Goal: Task Accomplishment & Management: Manage account settings

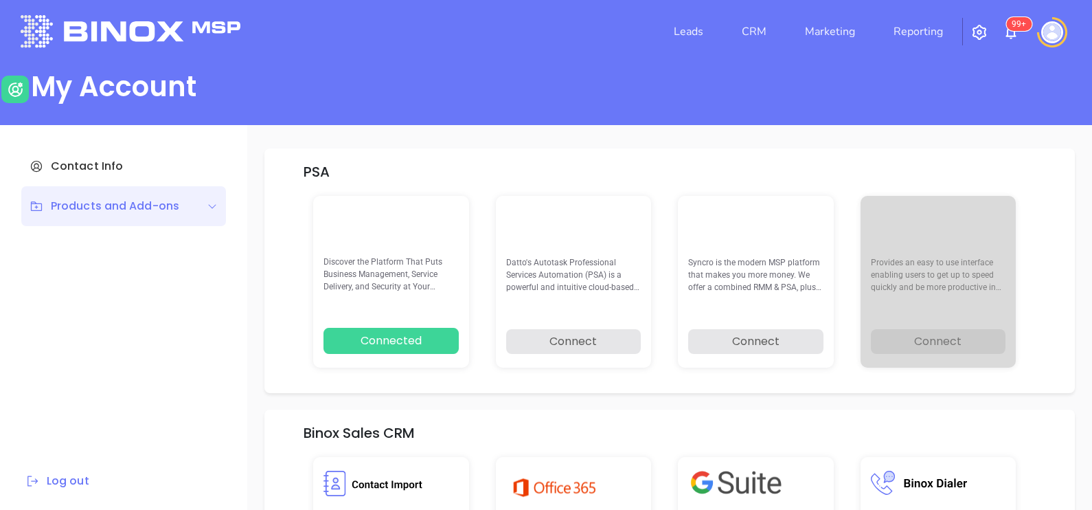
scroll to position [195, 0]
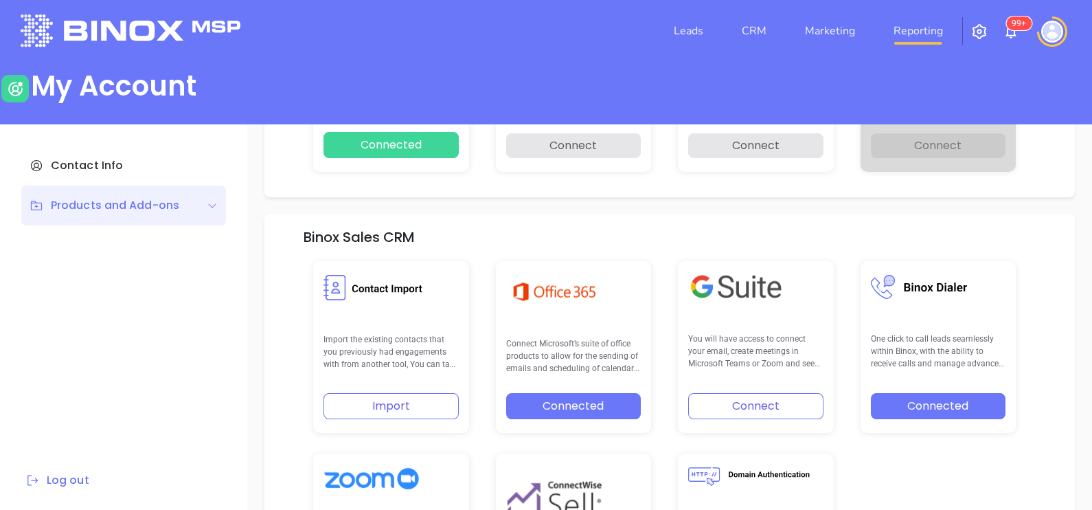
click at [896, 43] on link "Reporting" at bounding box center [918, 30] width 60 height 27
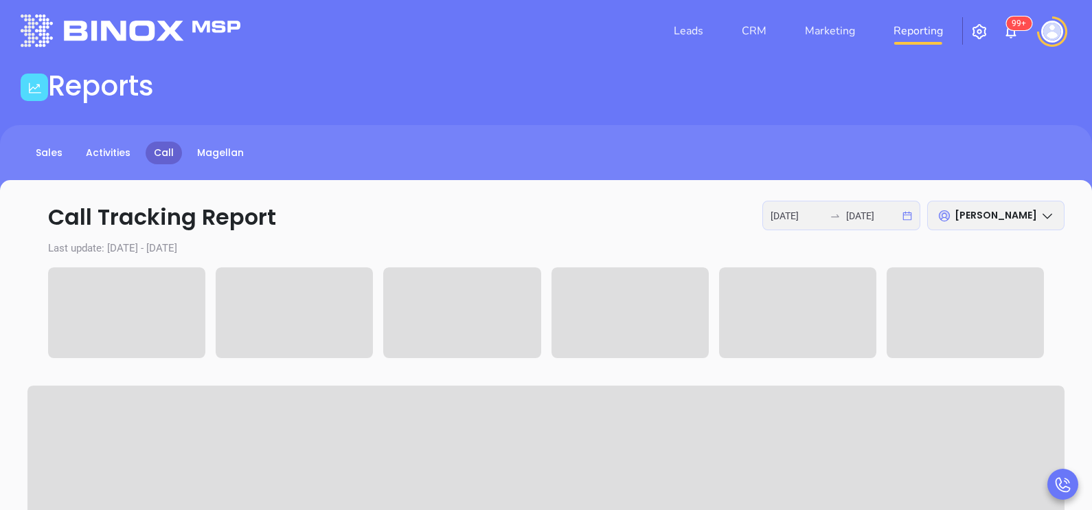
type input "2025-09-22"
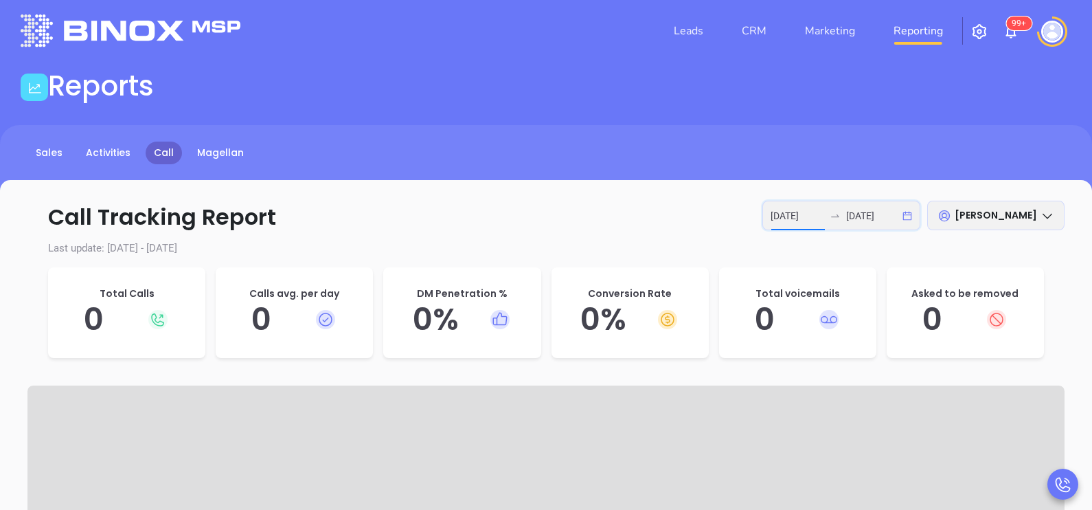
click at [804, 216] on input "[DATE]" at bounding box center [798, 215] width 54 height 15
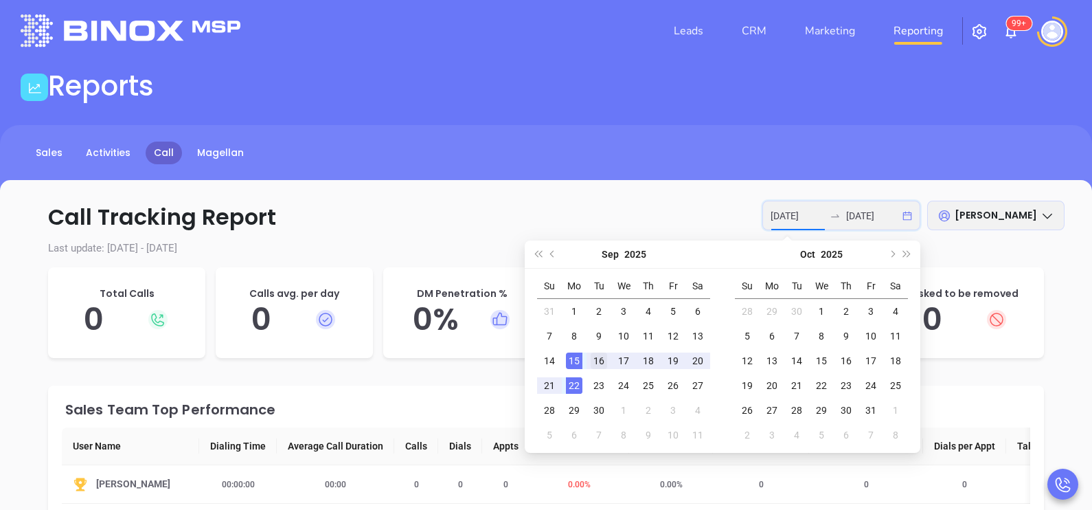
type input "[DATE]"
click at [598, 364] on div "16" at bounding box center [599, 360] width 16 height 16
type input "[DATE]"
click at [671, 358] on div "19" at bounding box center [673, 360] width 16 height 16
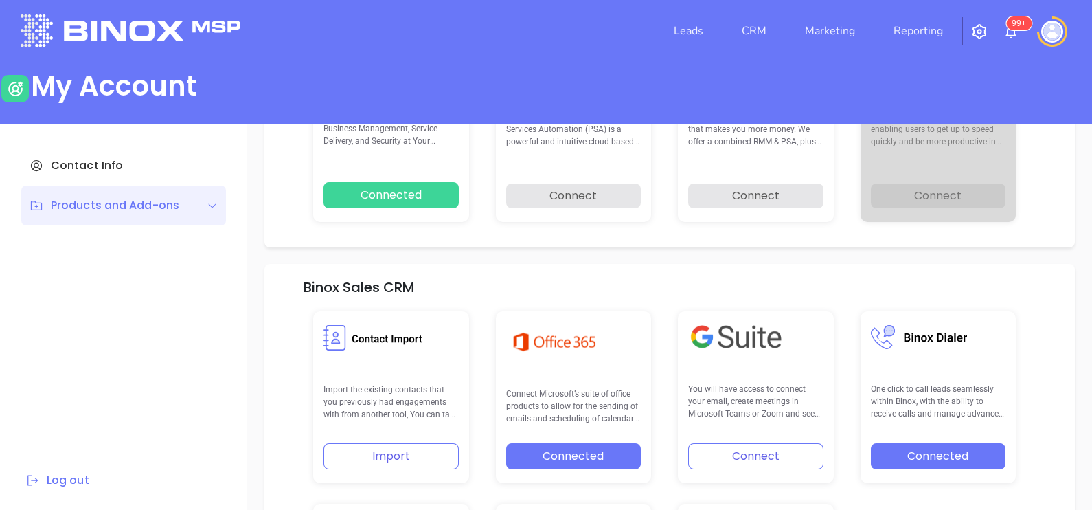
scroll to position [195, 0]
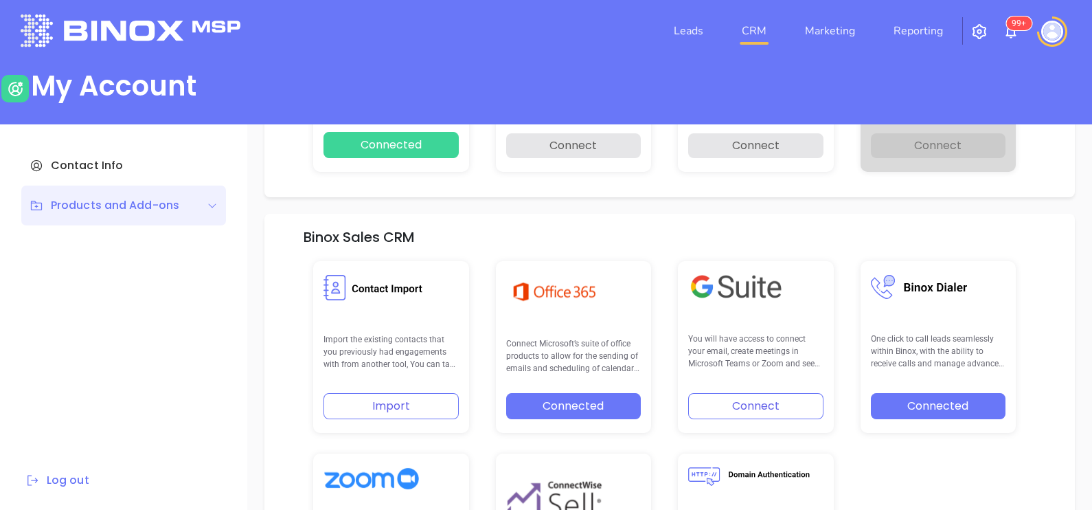
click at [752, 29] on link "CRM" at bounding box center [754, 30] width 36 height 27
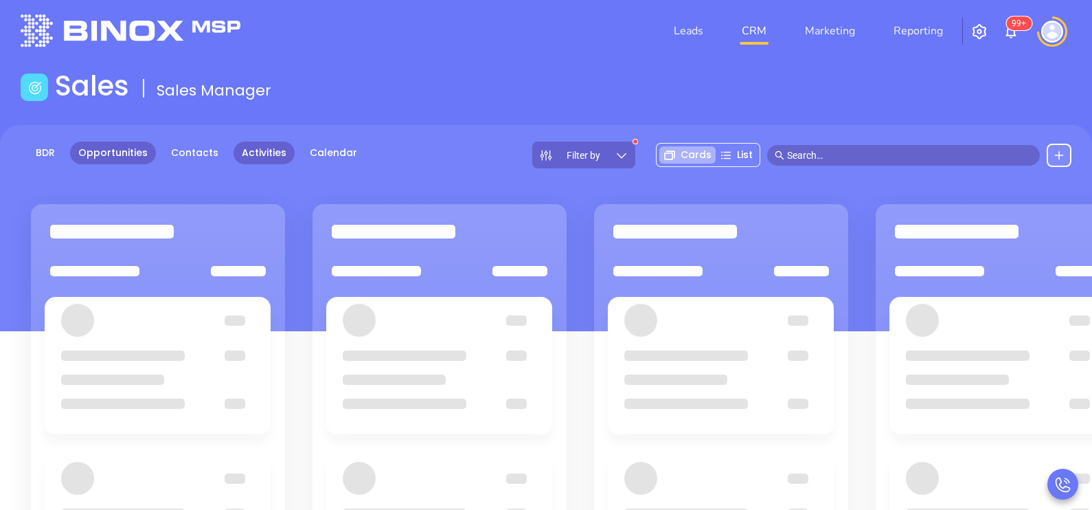
click at [257, 157] on link "Activities" at bounding box center [264, 153] width 61 height 23
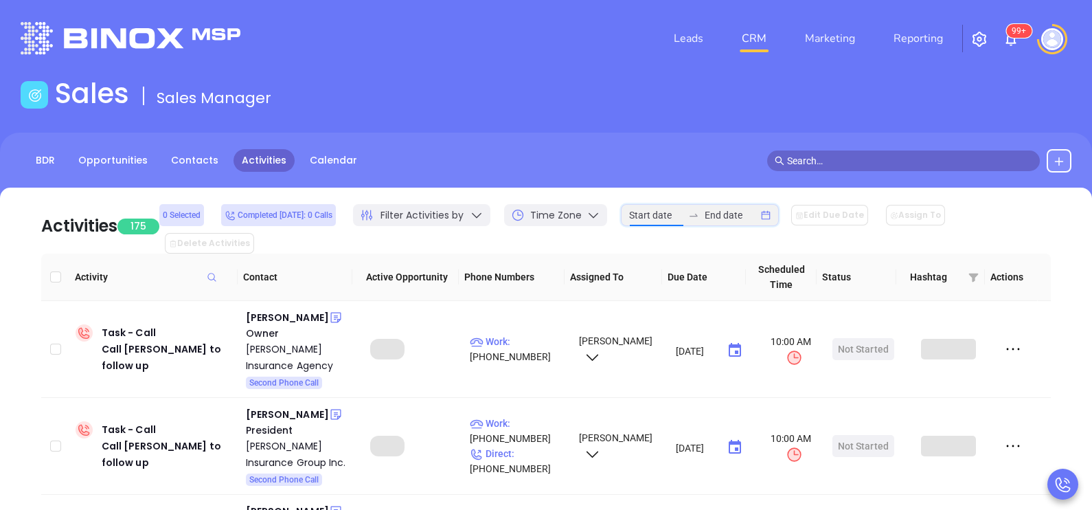
click at [683, 223] on input at bounding box center [656, 214] width 54 height 15
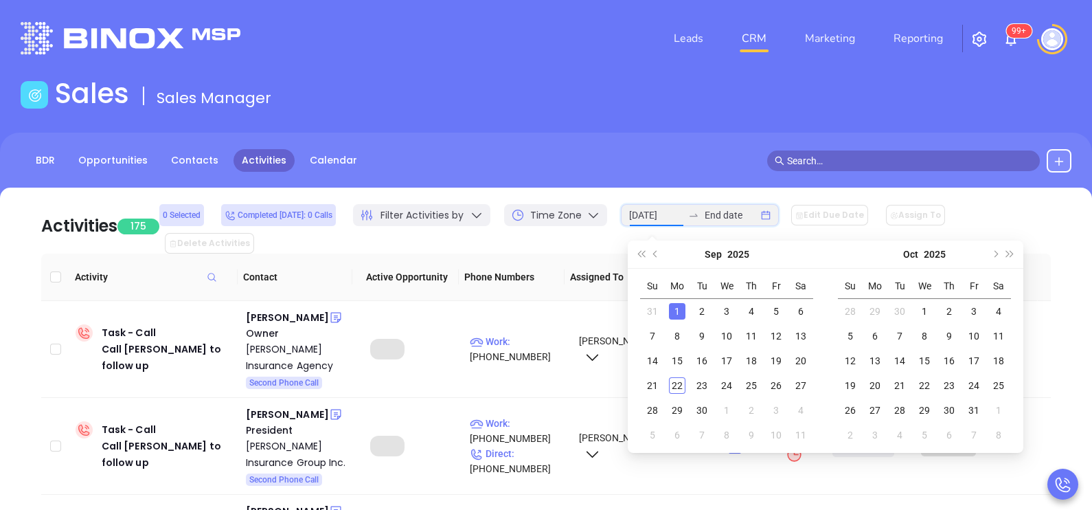
type input "2025-09-01"
click at [677, 306] on div "1" at bounding box center [677, 311] width 16 height 16
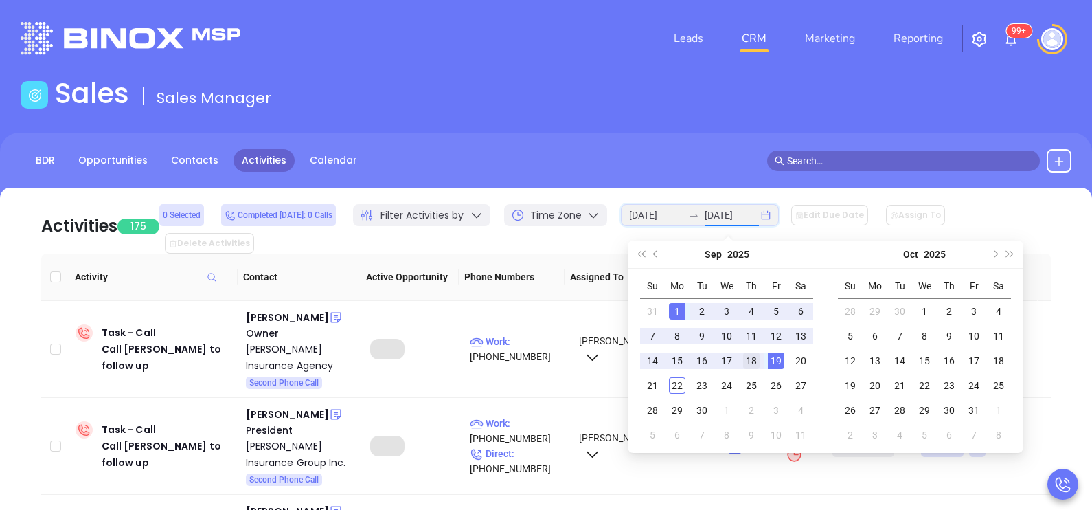
type input "2025-09-18"
click at [756, 362] on div "18" at bounding box center [751, 360] width 16 height 16
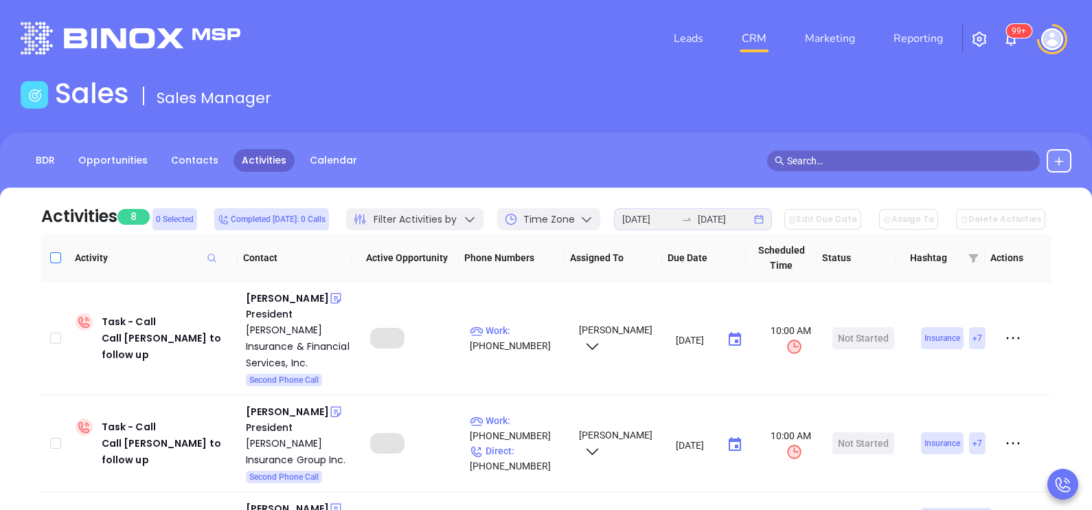
click at [57, 256] on input "Select all" at bounding box center [55, 257] width 11 height 11
checkbox input "true"
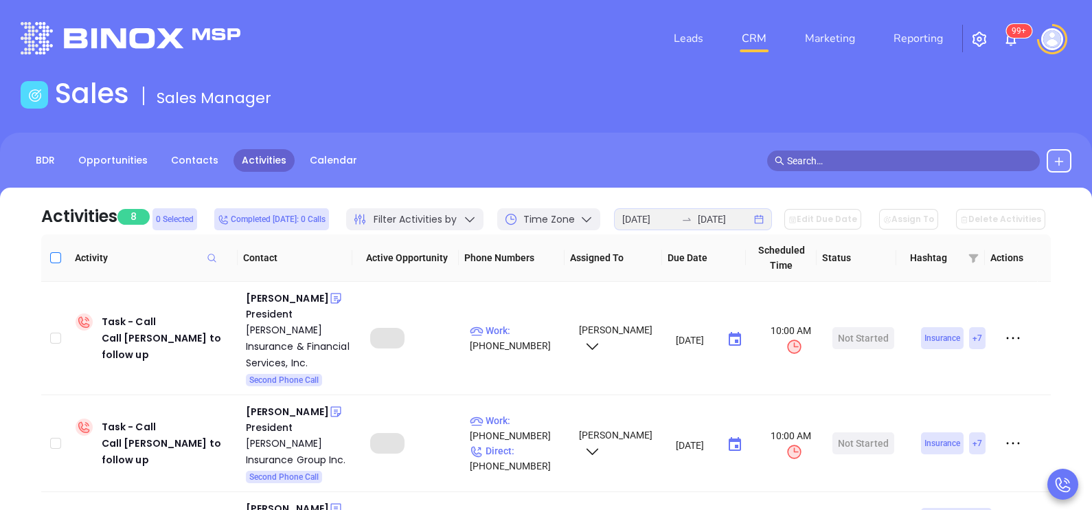
checkbox input "true"
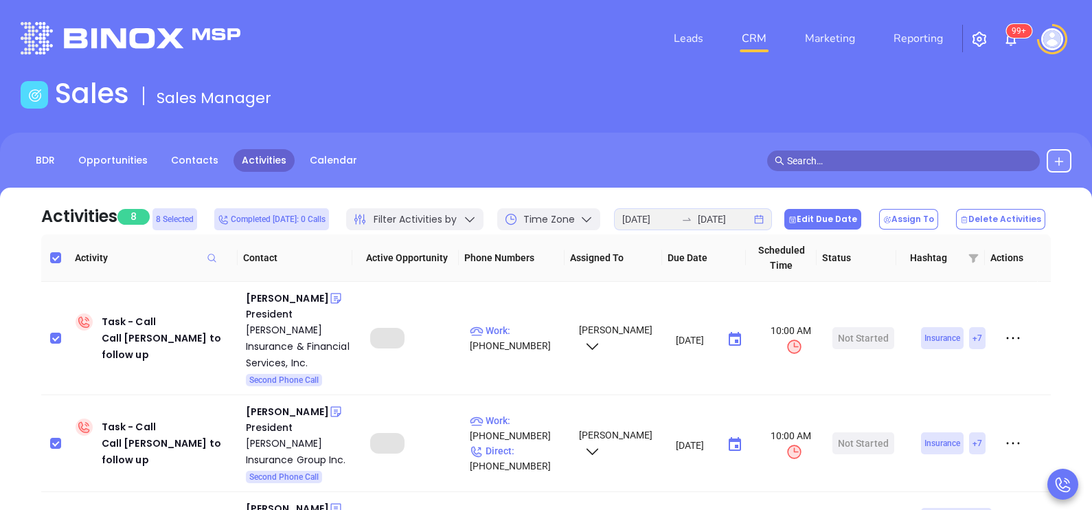
click at [847, 225] on button "Edit Due Date" at bounding box center [822, 219] width 77 height 21
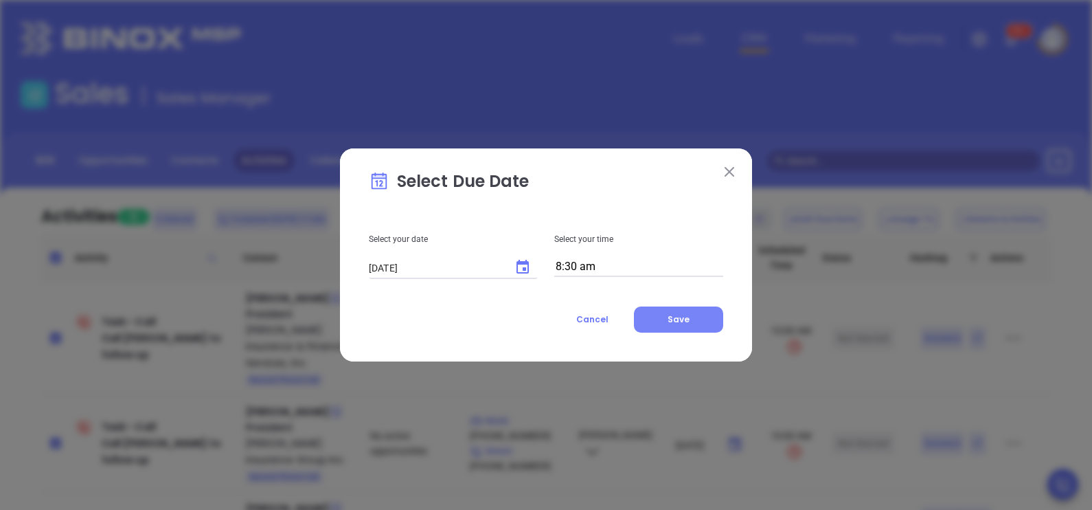
click at [682, 322] on span "Save" at bounding box center [679, 319] width 22 height 12
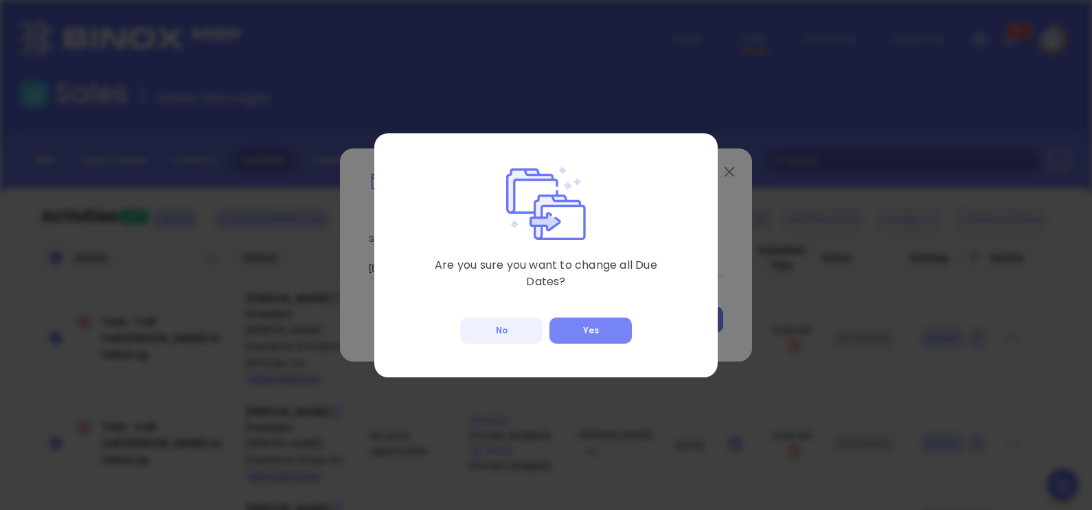
click at [609, 329] on button "Yes" at bounding box center [591, 330] width 82 height 26
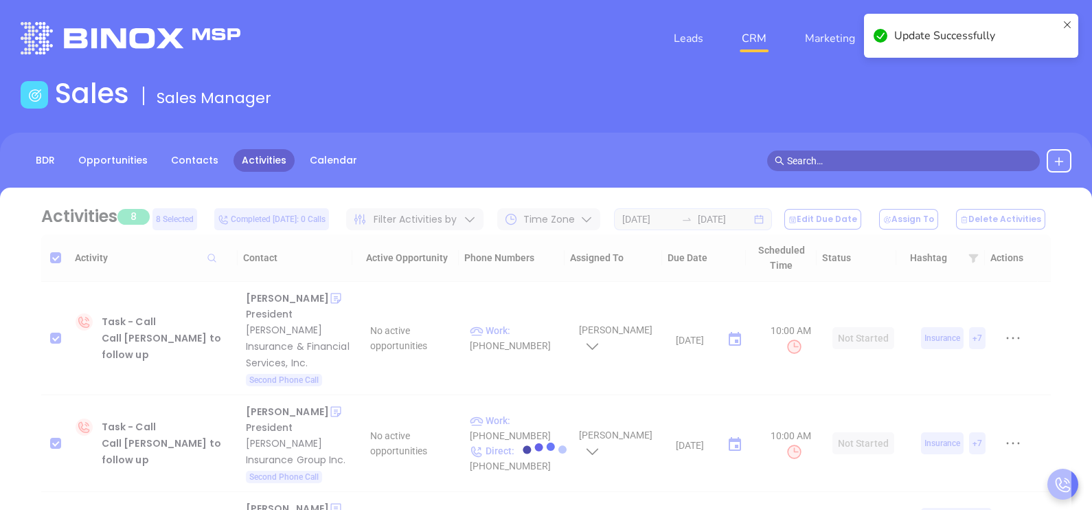
checkbox input "false"
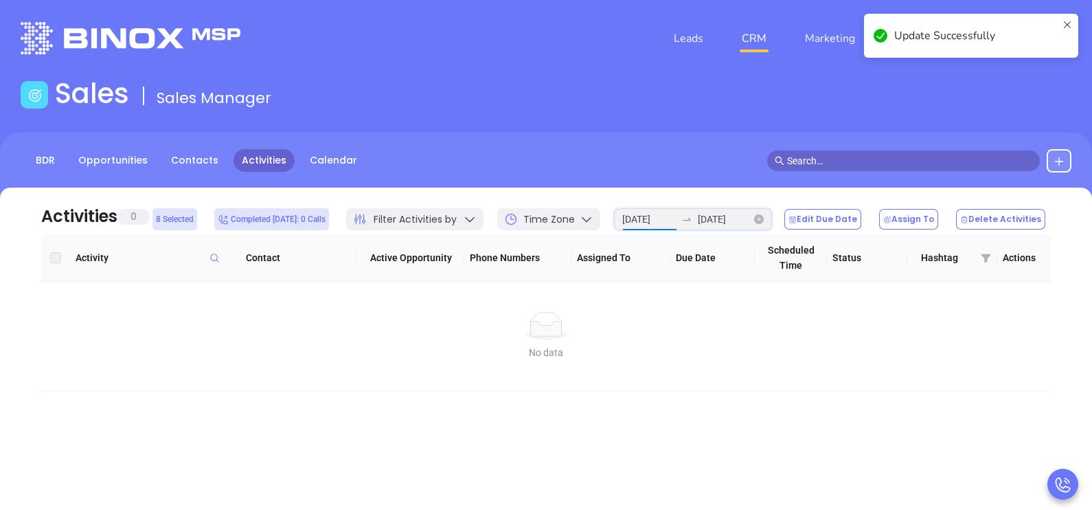
click at [676, 226] on input "2025-09-01" at bounding box center [649, 219] width 54 height 15
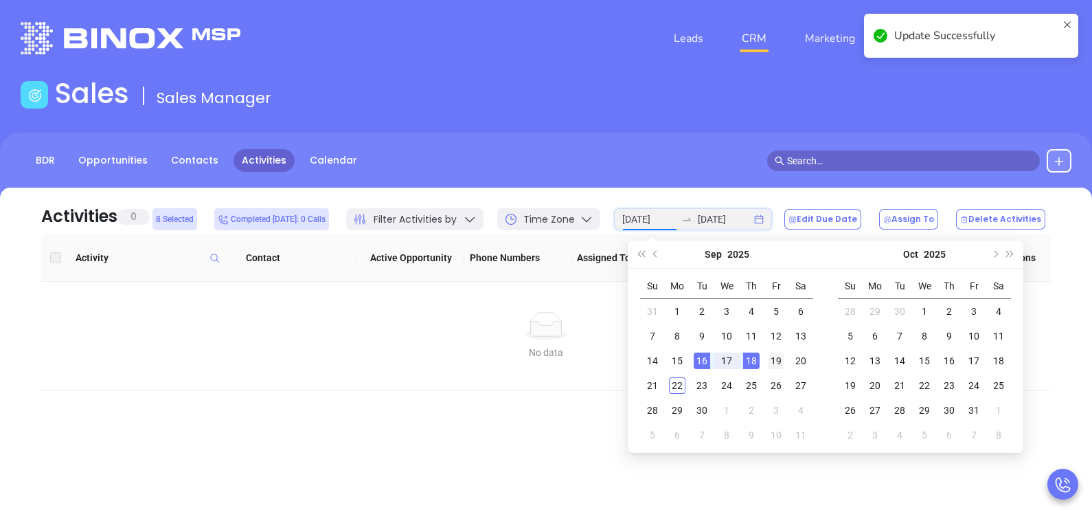
type input "2025-09-19"
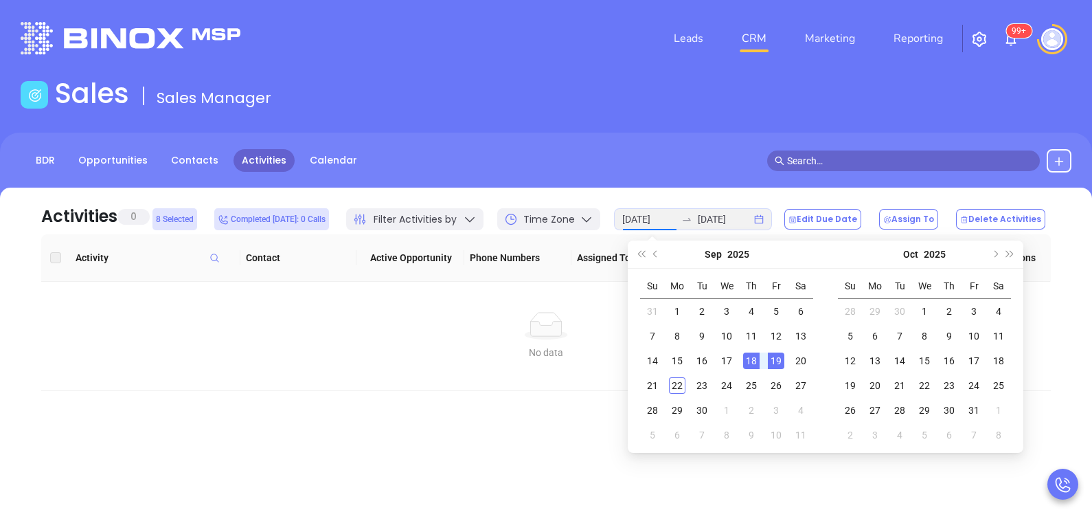
click at [780, 357] on div "19" at bounding box center [776, 360] width 16 height 16
type input "2025-09-19"
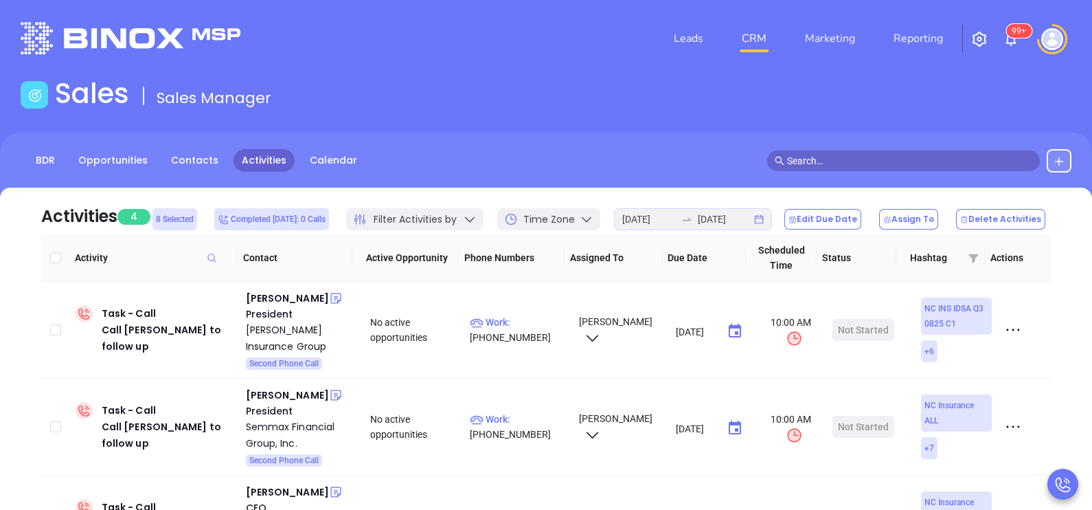
click at [47, 258] on th at bounding box center [55, 257] width 28 height 47
click at [50, 261] on input "Select all" at bounding box center [55, 257] width 11 height 11
checkbox input "true"
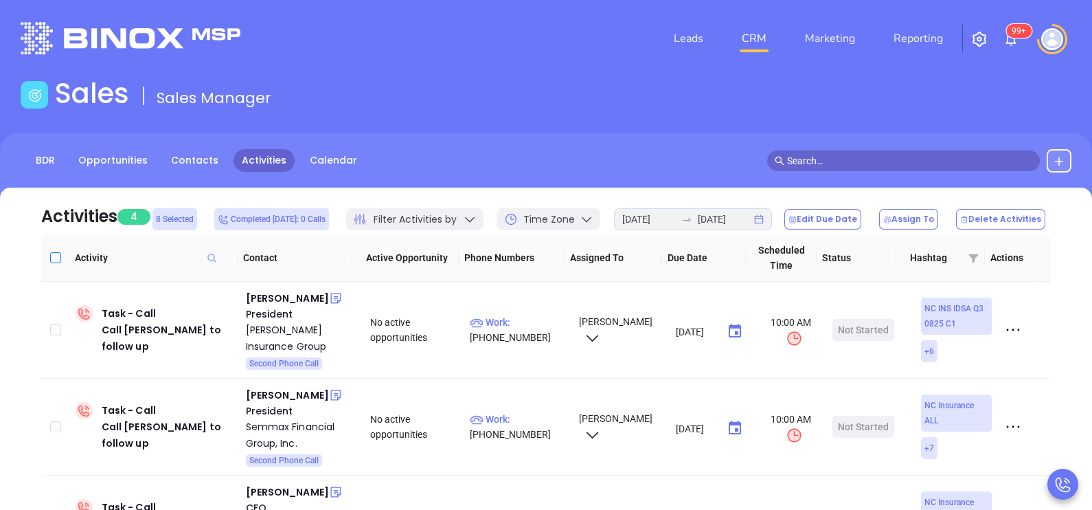
checkbox input "true"
click at [854, 223] on button "Edit Due Date" at bounding box center [822, 219] width 77 height 21
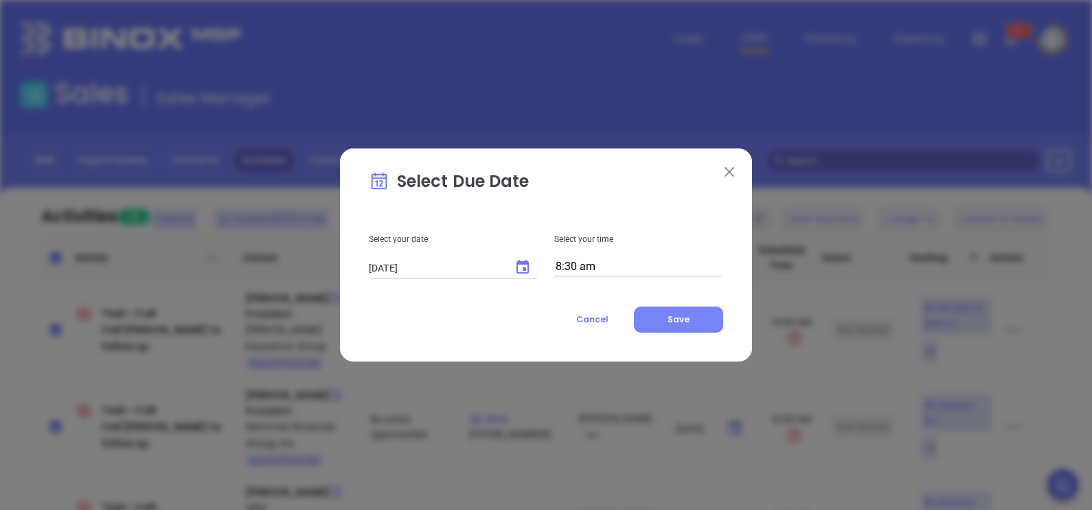
click at [663, 326] on button "Save" at bounding box center [678, 319] width 89 height 26
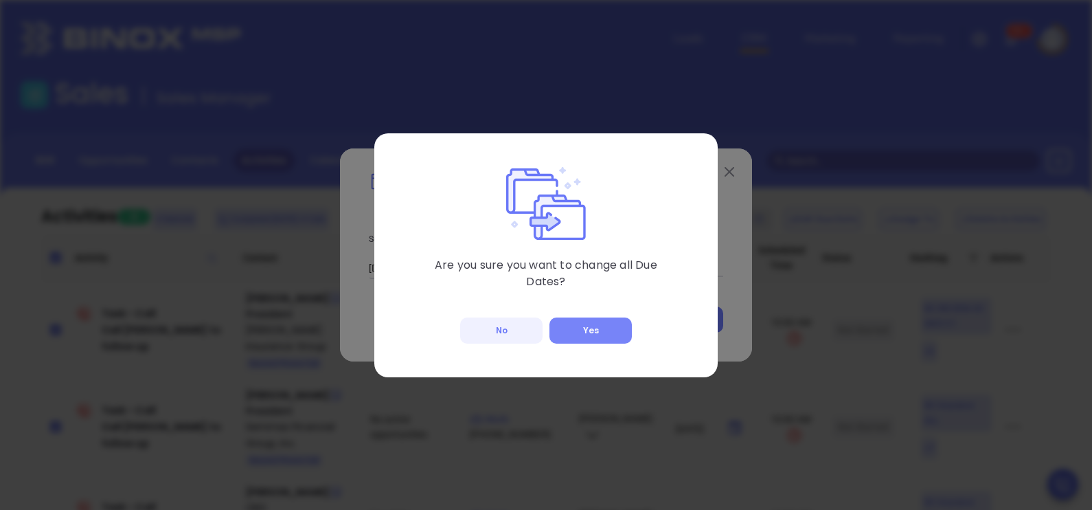
click at [611, 328] on button "Yes" at bounding box center [591, 330] width 82 height 26
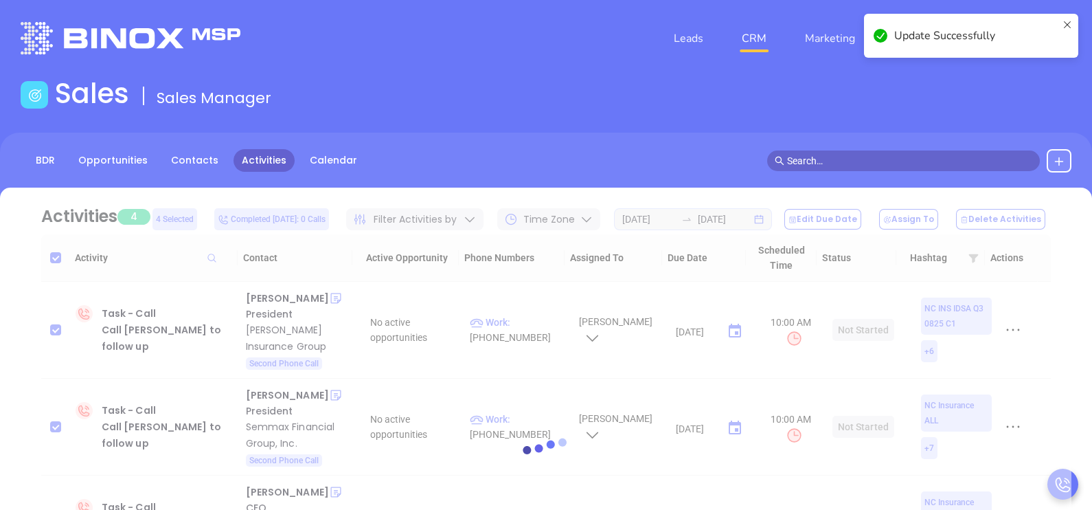
checkbox input "false"
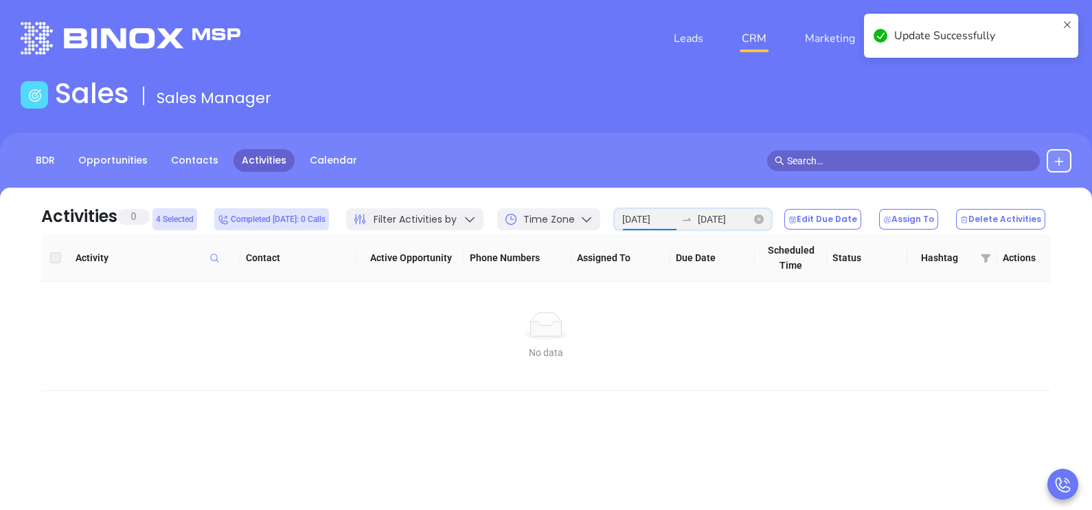
click at [668, 223] on input "2025-09-19" at bounding box center [649, 219] width 54 height 15
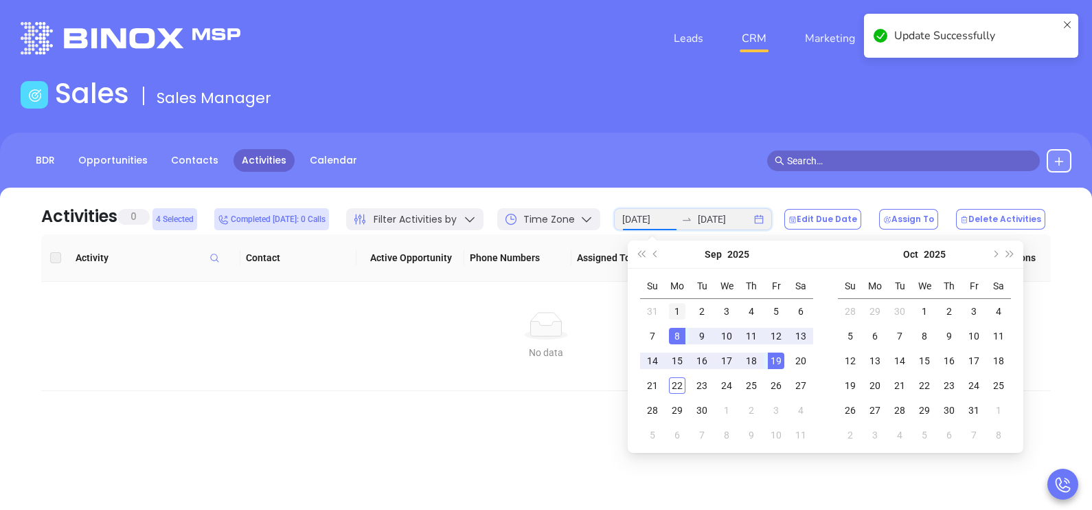
type input "2025-09-01"
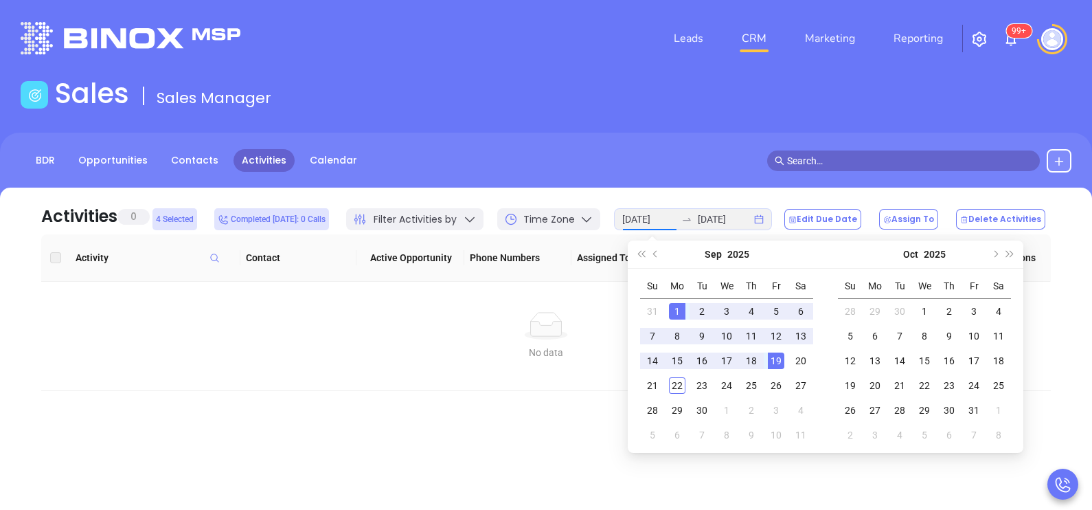
click at [677, 304] on div "1" at bounding box center [677, 311] width 16 height 16
click at [778, 357] on div "19" at bounding box center [776, 360] width 16 height 16
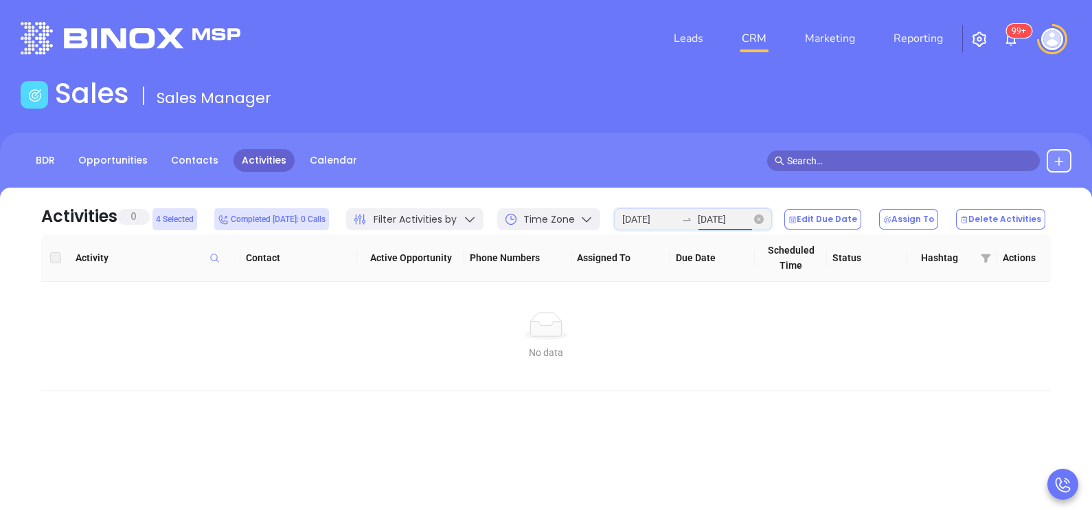
click at [714, 219] on input "2025-09-19" at bounding box center [725, 219] width 54 height 15
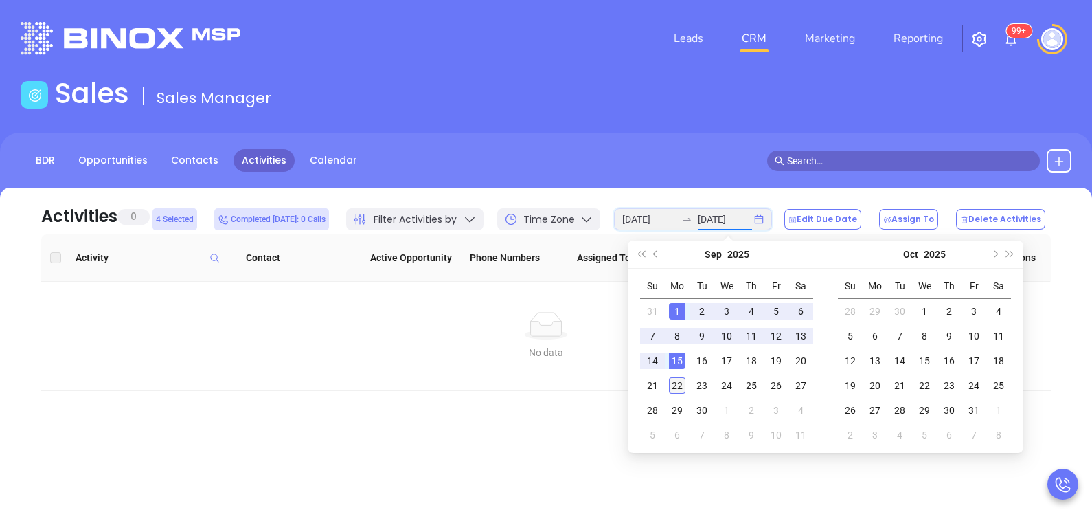
type input "2025-09-22"
click at [675, 387] on div "22" at bounding box center [677, 385] width 16 height 16
type input "2025-09-22"
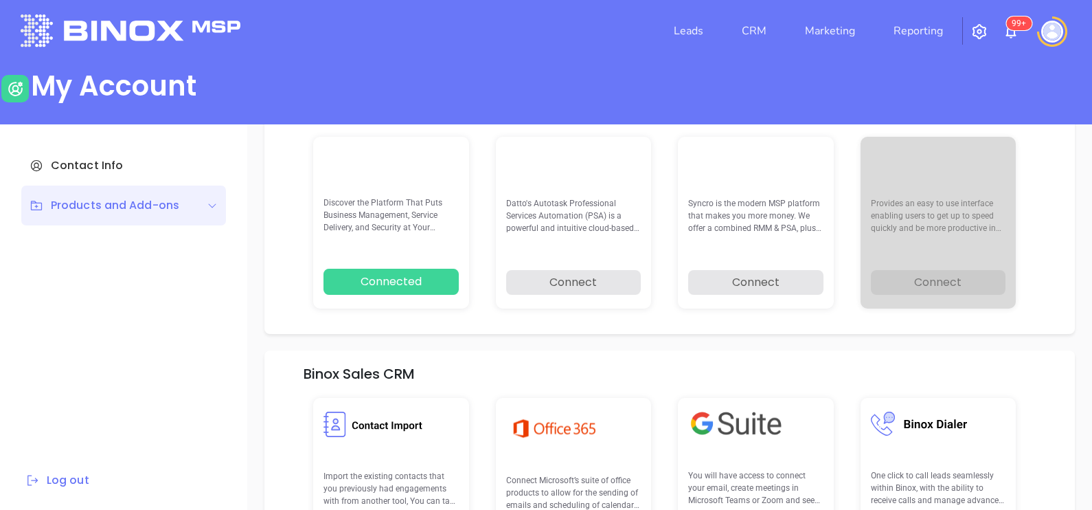
scroll to position [195, 0]
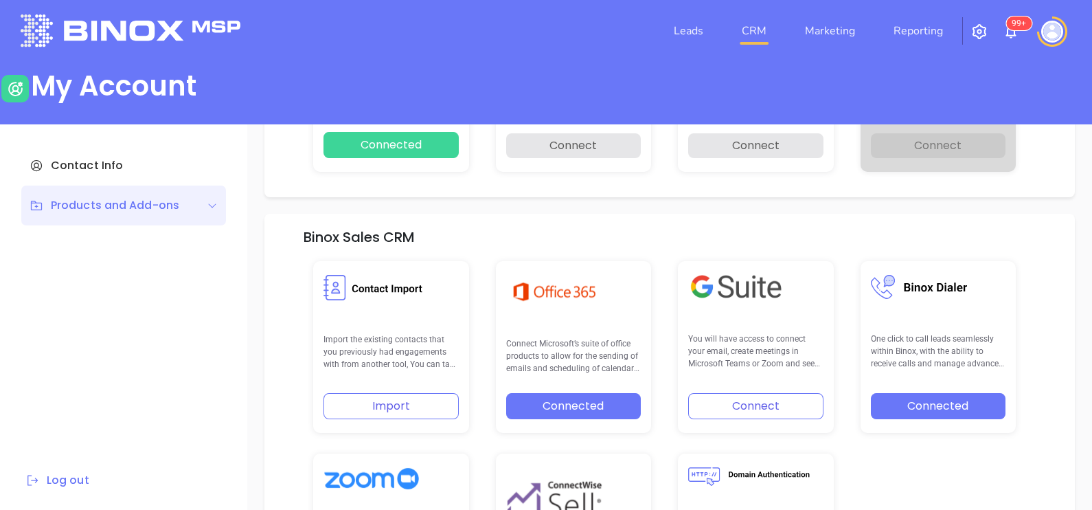
click at [762, 32] on link "CRM" at bounding box center [754, 30] width 36 height 27
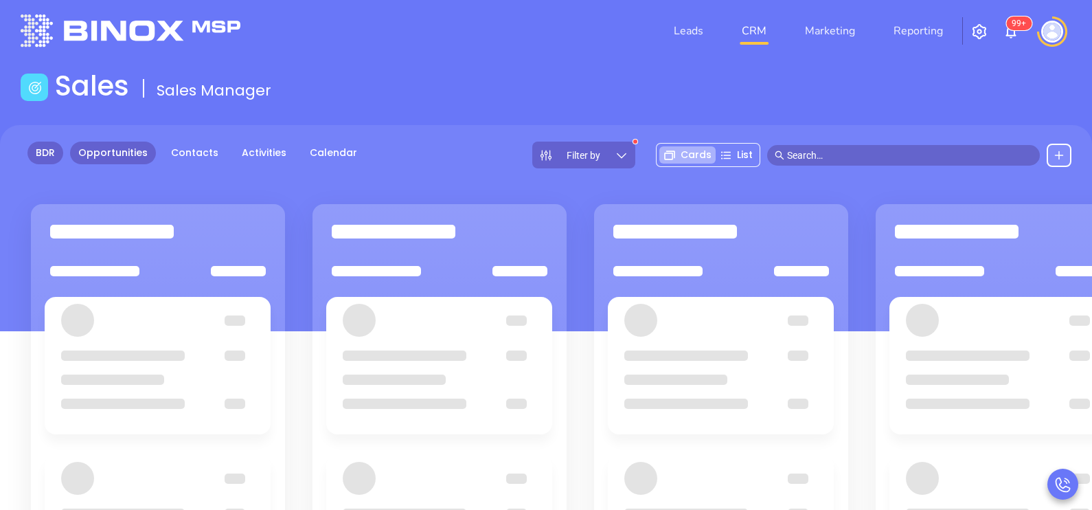
click at [52, 154] on link "BDR" at bounding box center [45, 153] width 36 height 23
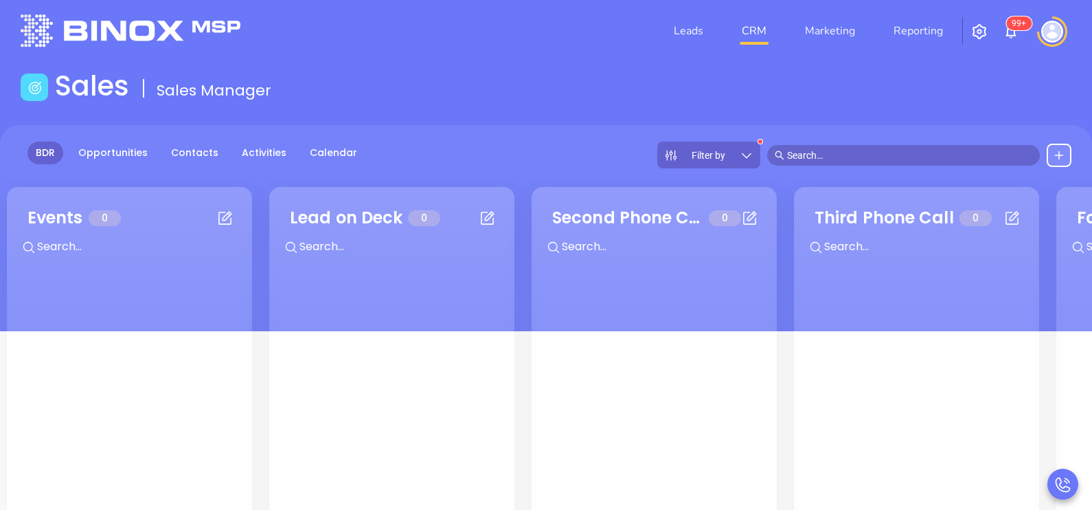
click at [111, 137] on div "BDR Opportunities Contacts Activities Calendar Filter by" at bounding box center [546, 228] width 1092 height 206
click at [105, 152] on link "Opportunities" at bounding box center [113, 153] width 86 height 23
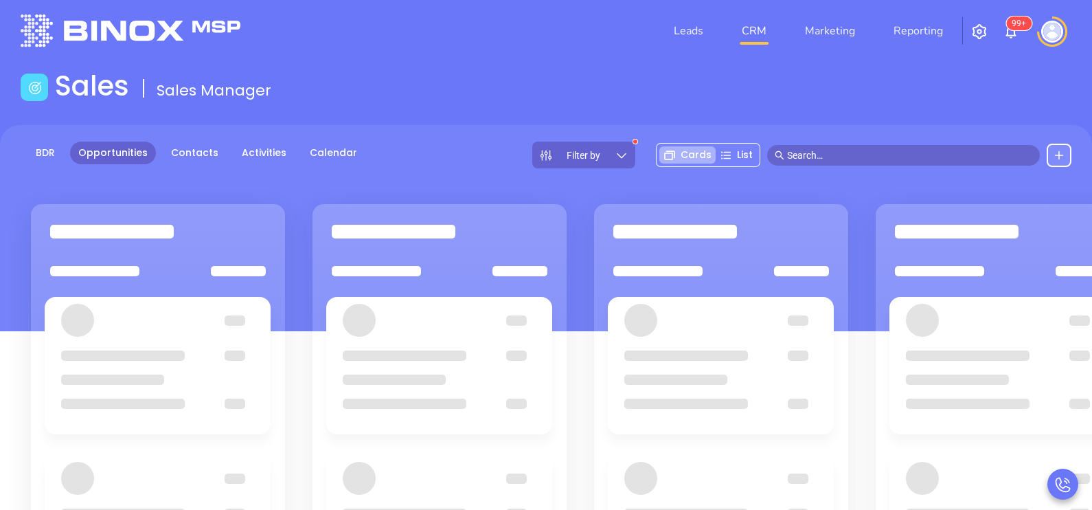
click at [622, 161] on icon at bounding box center [622, 155] width 14 height 14
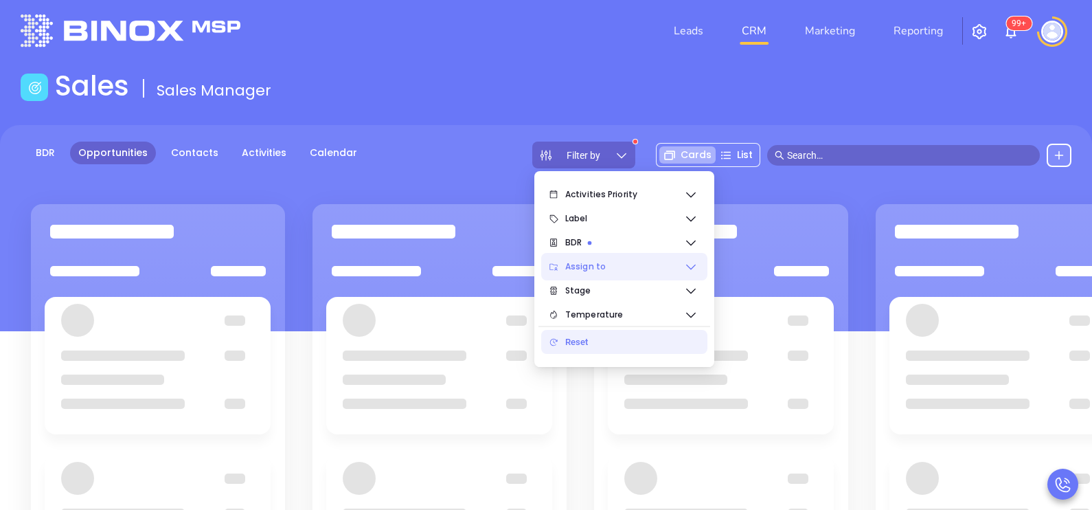
click at [688, 263] on icon at bounding box center [691, 267] width 14 height 14
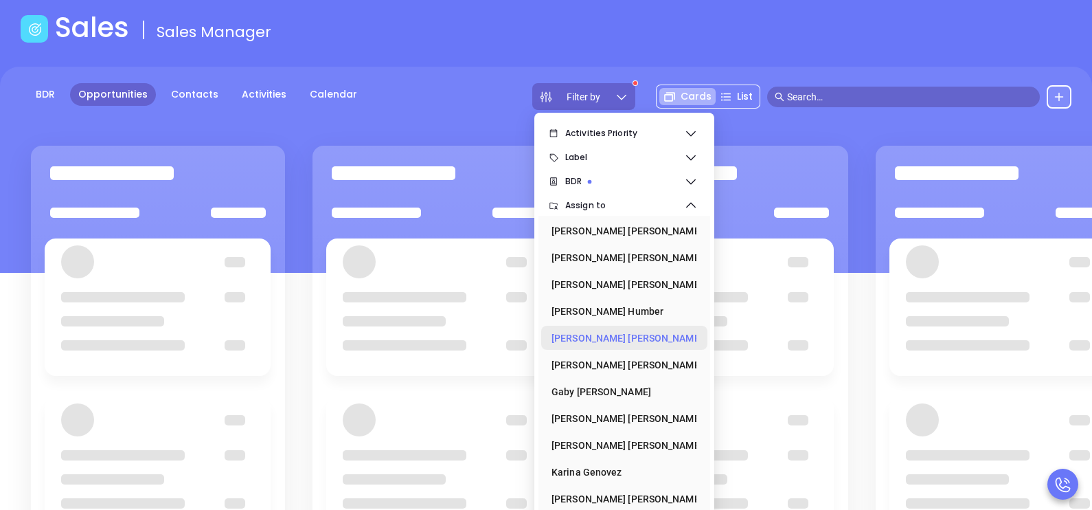
scroll to position [179, 0]
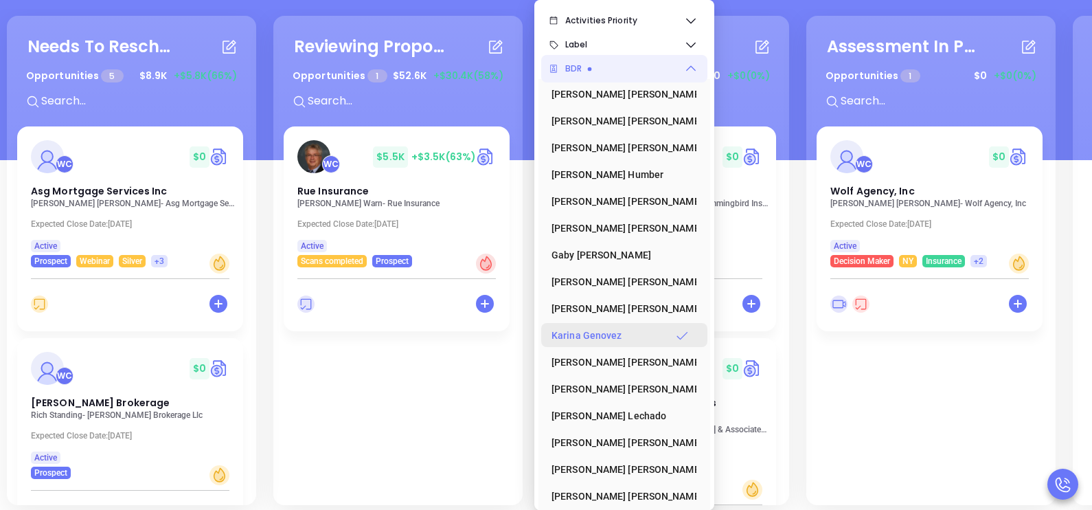
click at [590, 337] on div "[PERSON_NAME]" at bounding box center [620, 334] width 137 height 27
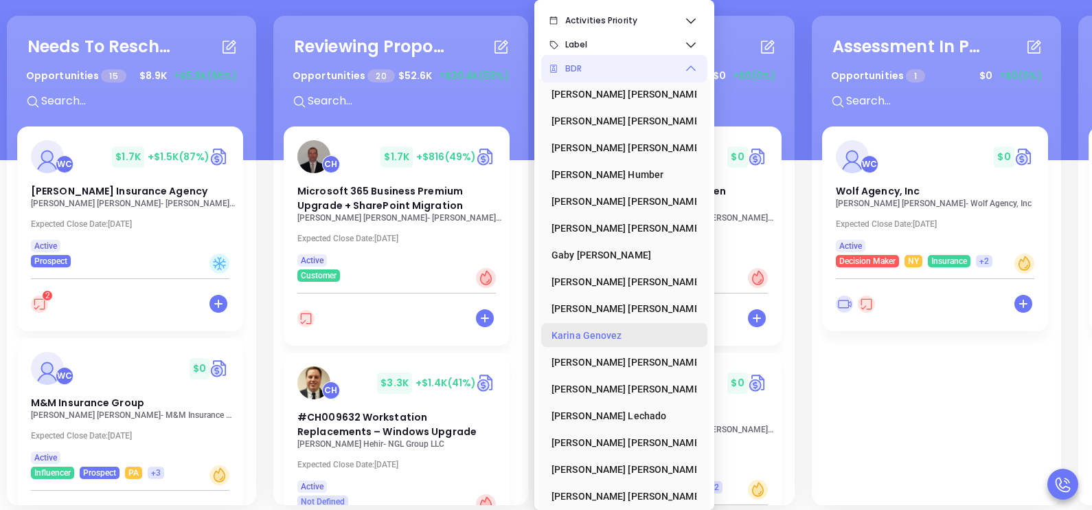
click at [590, 337] on div "[PERSON_NAME]" at bounding box center [620, 334] width 137 height 27
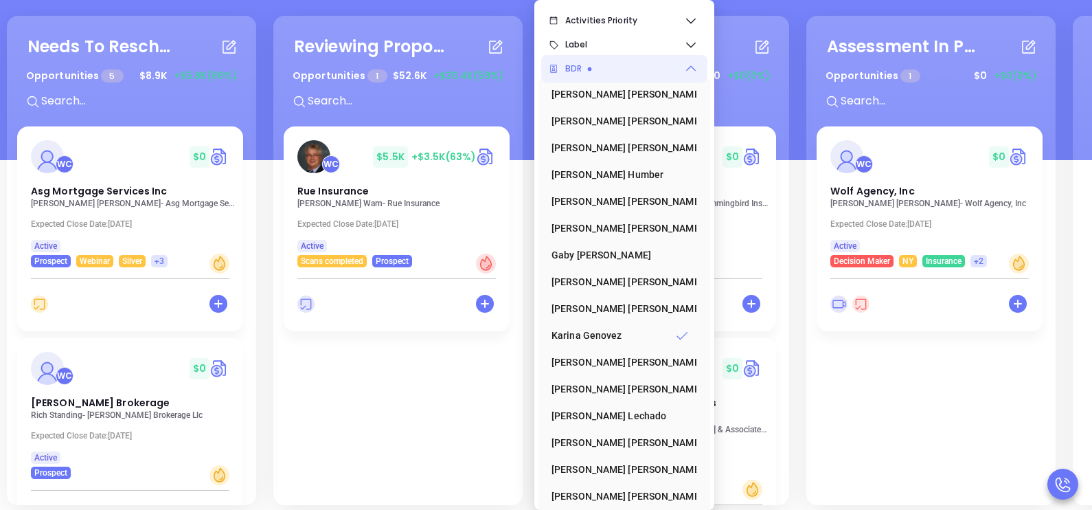
click at [528, 361] on div "Needs To Reschedule Opportunities 5 $ 8.9K +$5.8K (66%) + WC $ 0 Asg Mortgage S…" at bounding box center [802, 260] width 1599 height 496
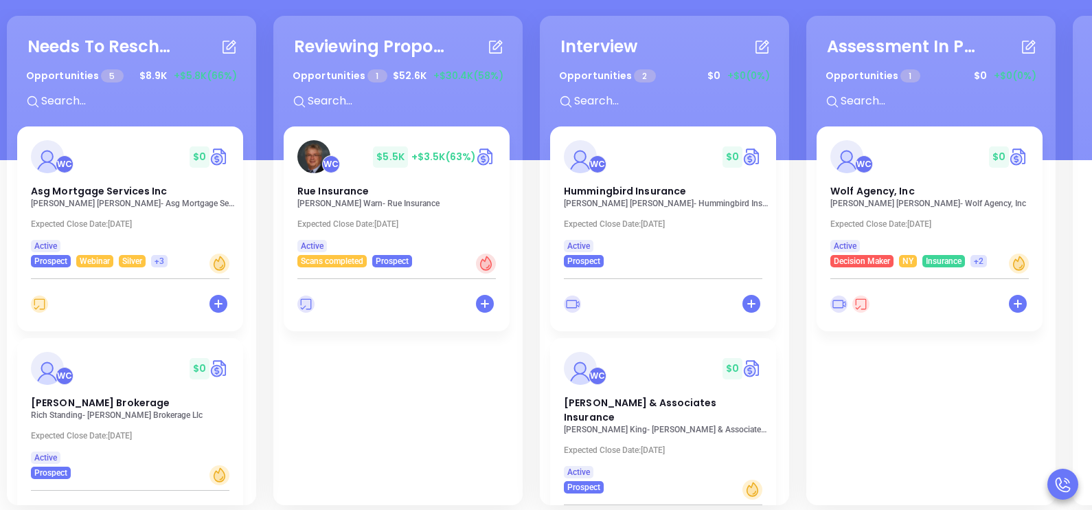
click at [251, 258] on div "Needs To Reschedule Opportunities 5 $ 8.9K +$5.8K (66%) + WC $ 0 Asg Mortgage S…" at bounding box center [131, 260] width 249 height 489
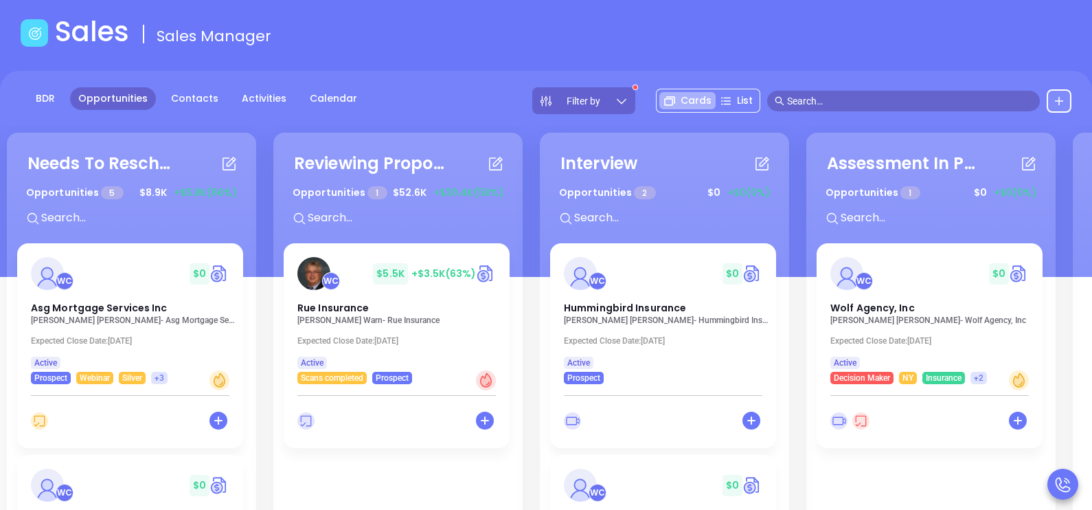
scroll to position [50, 0]
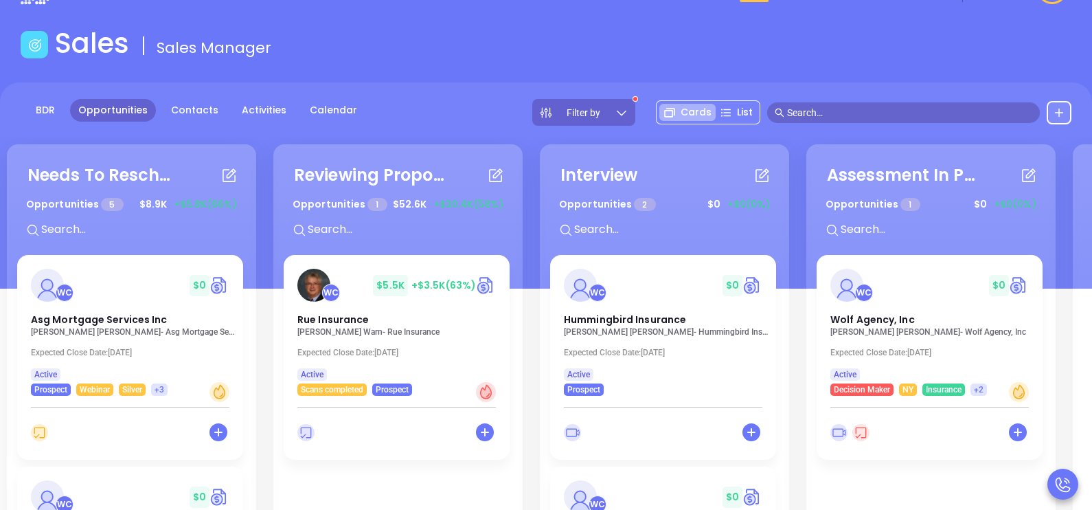
click at [525, 317] on div "Needs To Reschedule Opportunities 5 $ 8.9K +$5.8K (66%) + WC $ 0 Asg Mortgage S…" at bounding box center [802, 389] width 1599 height 496
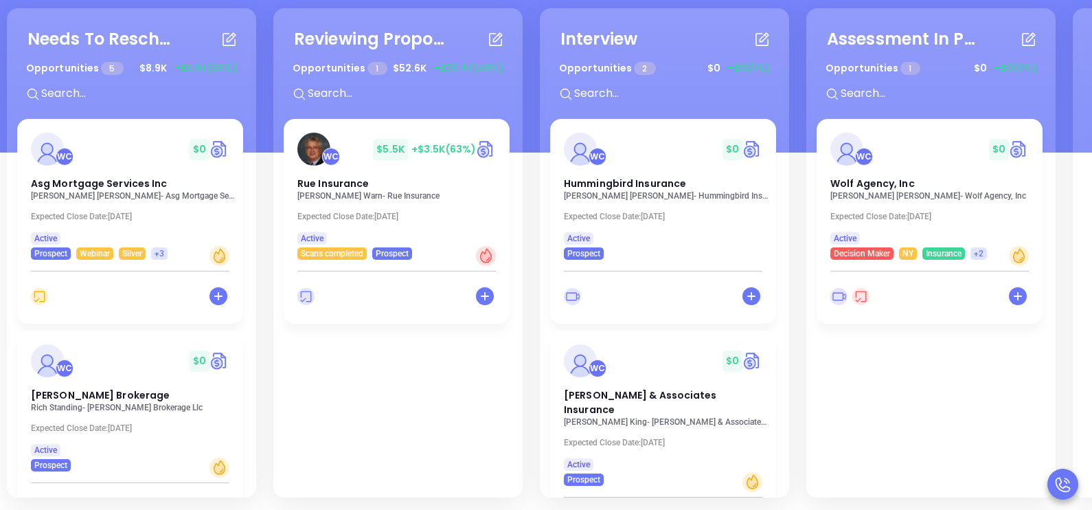
scroll to position [188, 0]
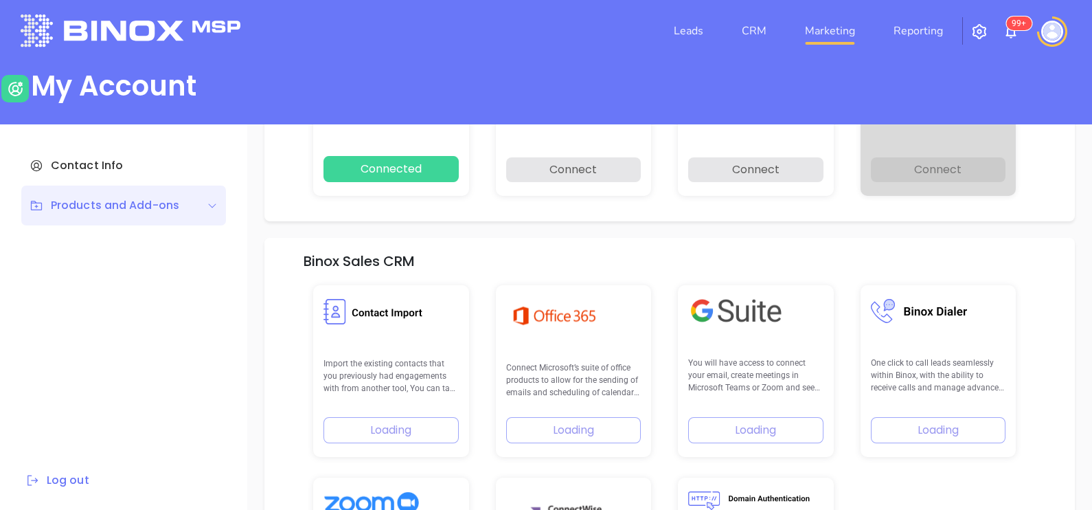
scroll to position [195, 0]
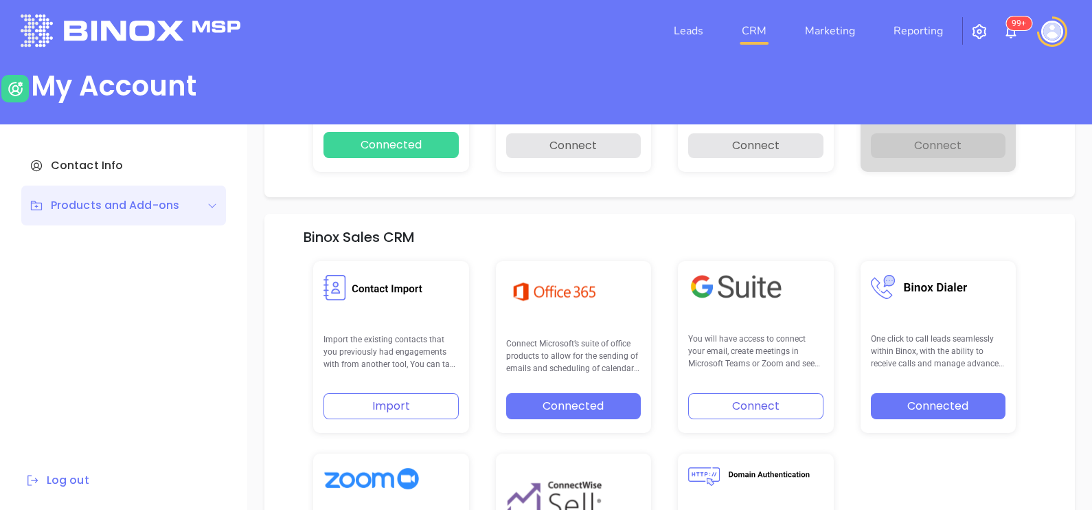
click at [762, 32] on link "CRM" at bounding box center [754, 30] width 36 height 27
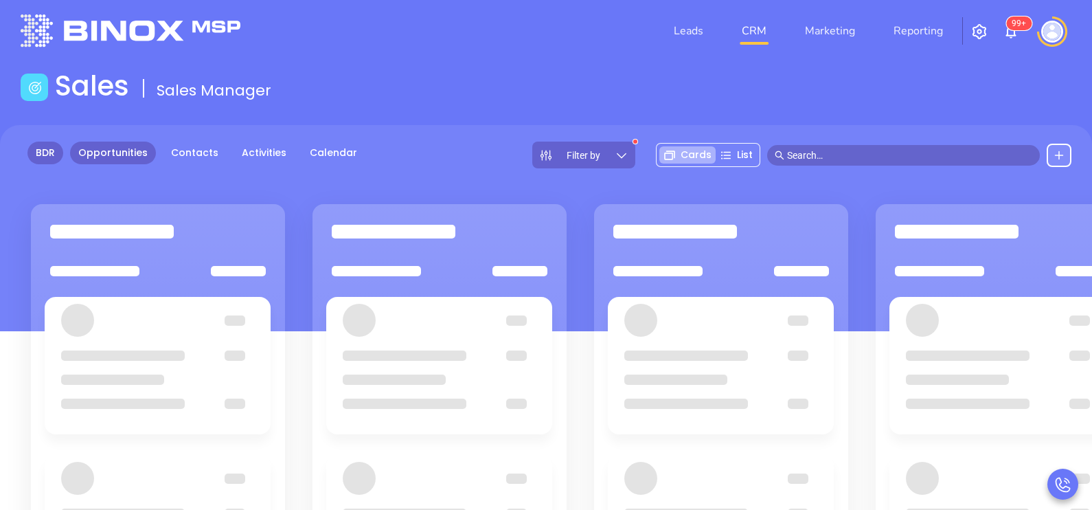
click at [49, 154] on link "BDR" at bounding box center [45, 153] width 36 height 23
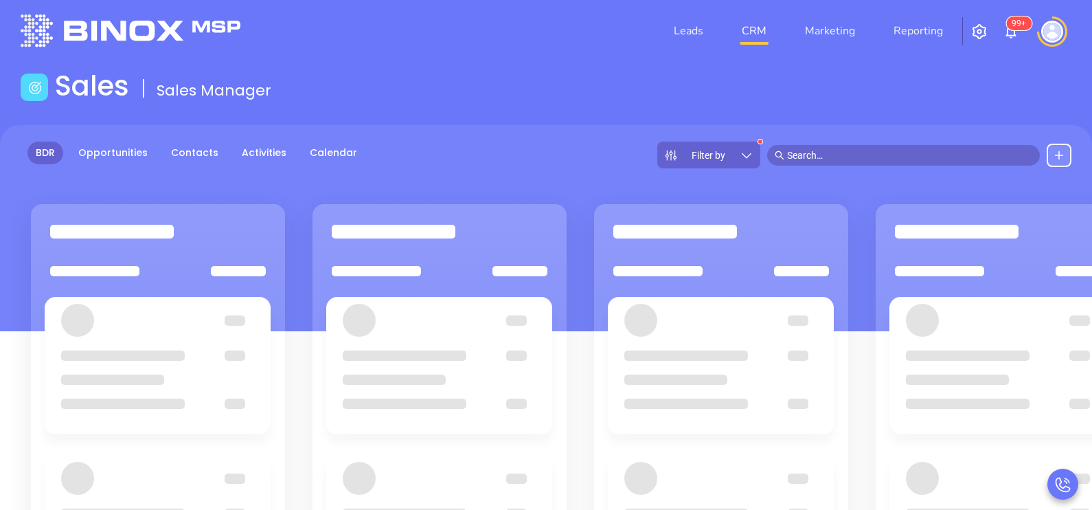
click at [1045, 38] on img at bounding box center [1052, 32] width 22 height 22
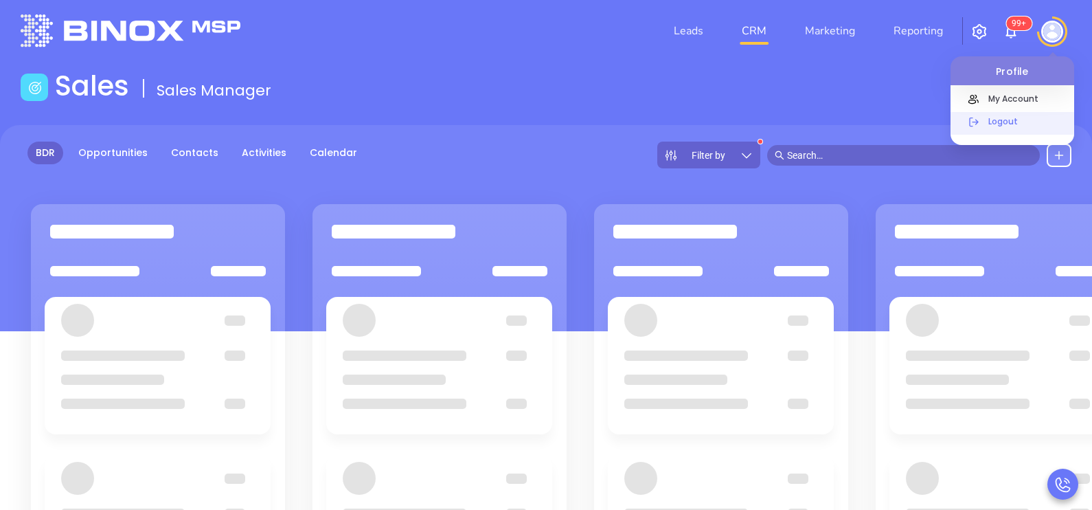
click at [998, 125] on p "Logout" at bounding box center [1028, 121] width 93 height 14
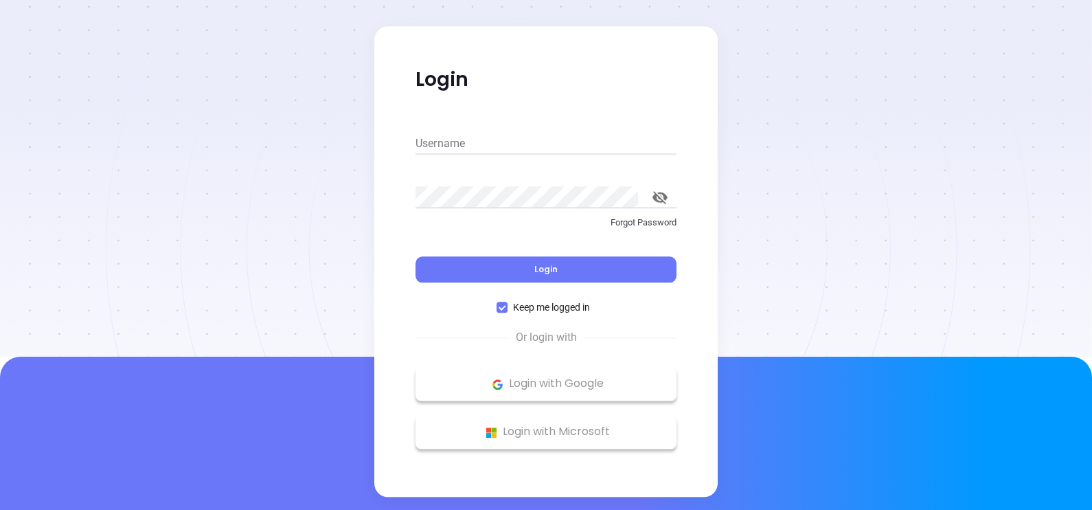
type input "karina@motiva.net"
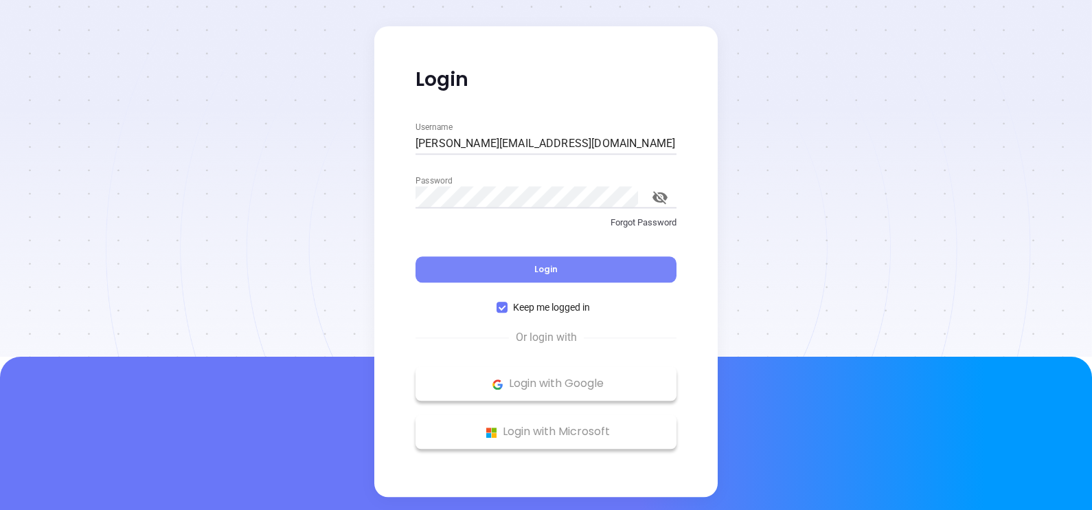
click at [583, 272] on button "Login" at bounding box center [546, 270] width 261 height 26
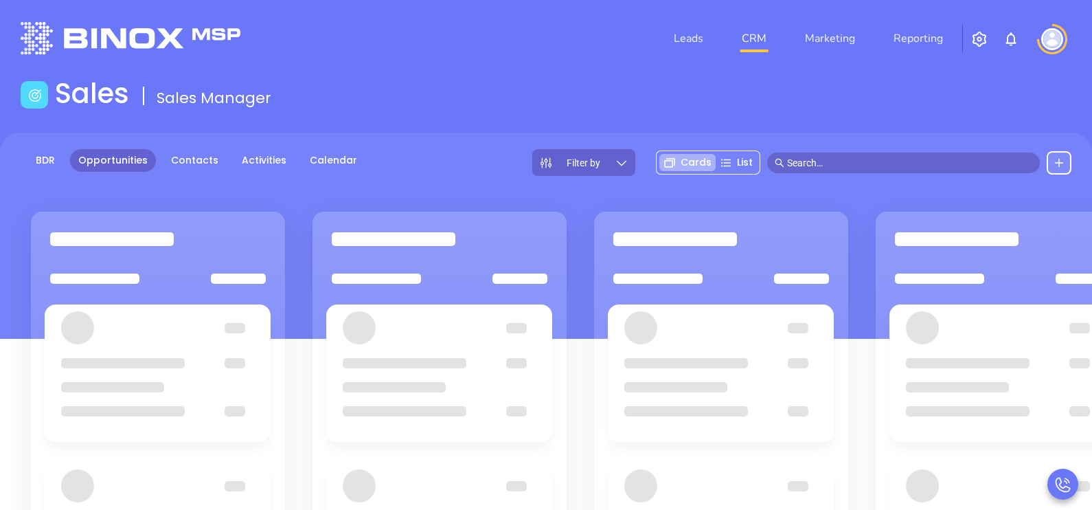
click at [618, 166] on icon at bounding box center [622, 163] width 14 height 14
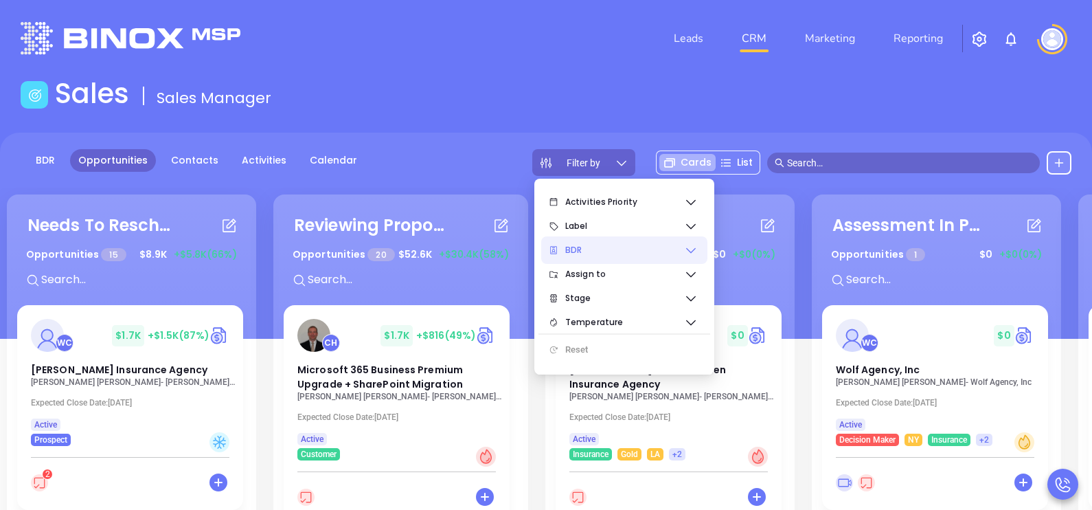
click at [680, 252] on span "BDR" at bounding box center [624, 249] width 119 height 27
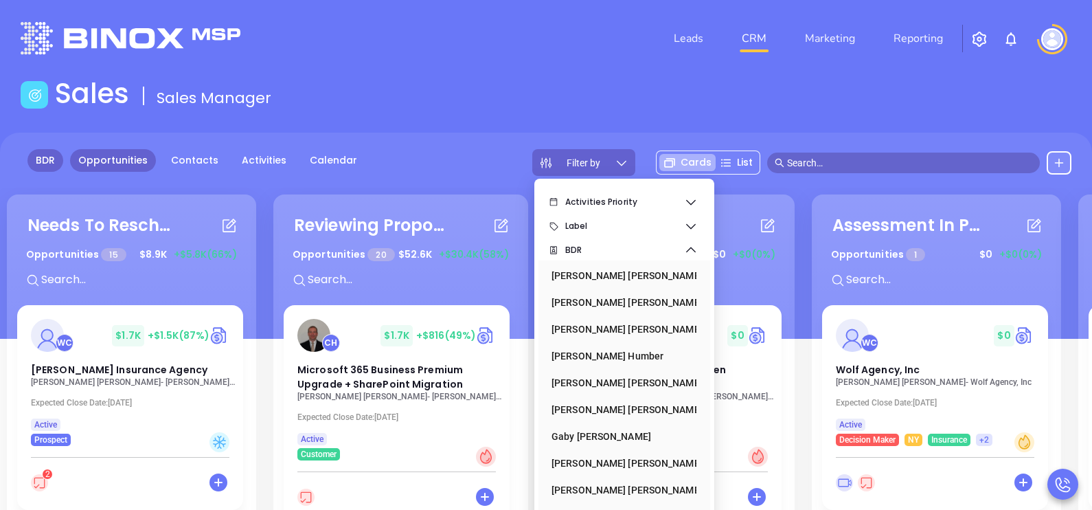
click at [46, 161] on link "BDR" at bounding box center [45, 160] width 36 height 23
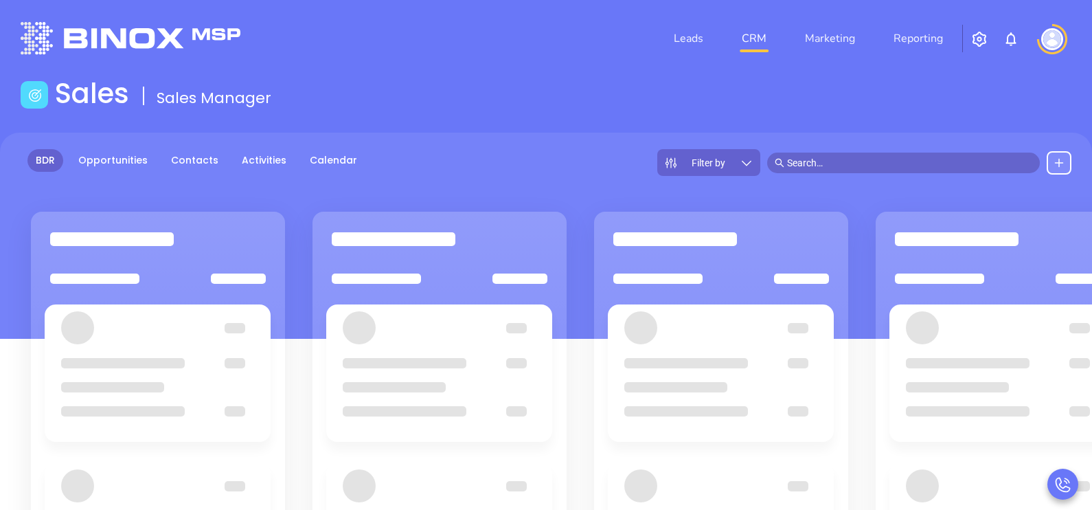
click at [723, 169] on div "Filter by" at bounding box center [708, 162] width 103 height 27
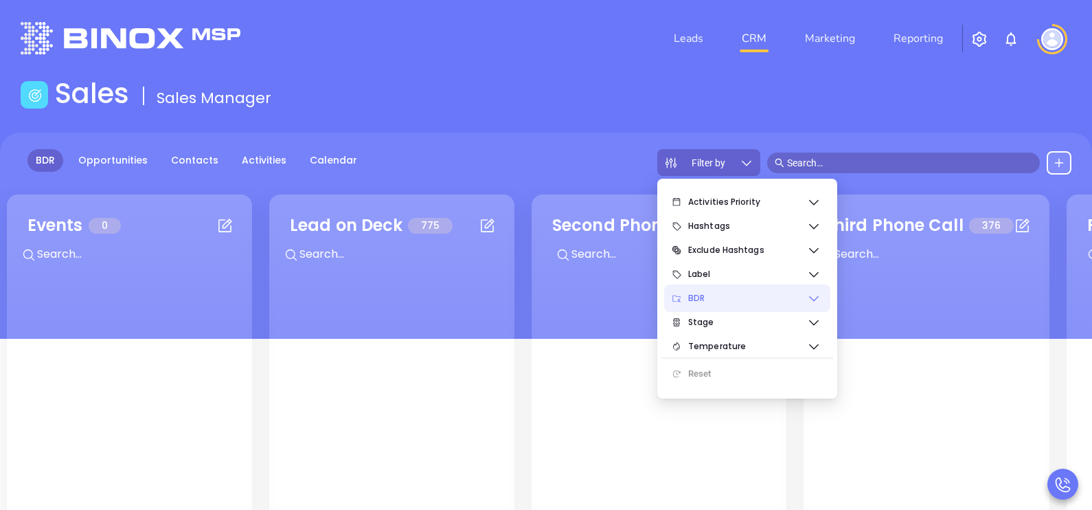
click at [753, 299] on span "BDR" at bounding box center [747, 297] width 119 height 27
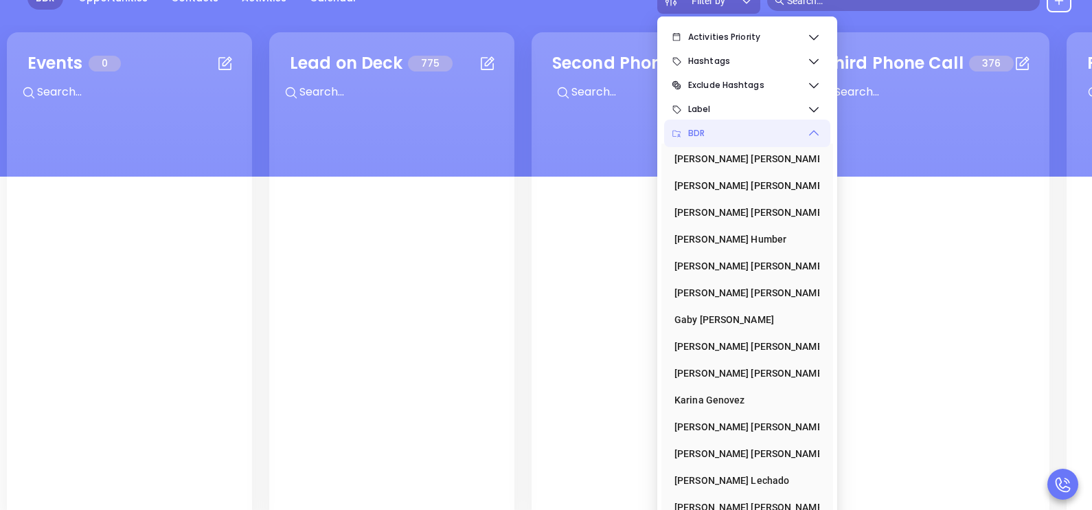
scroll to position [179, 0]
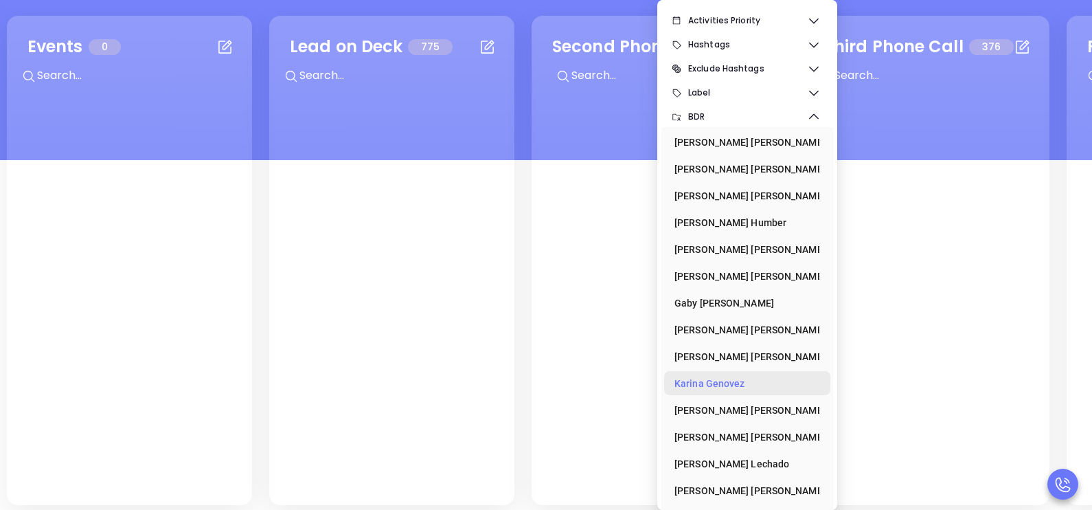
click at [690, 386] on div "[PERSON_NAME]" at bounding box center [743, 383] width 137 height 27
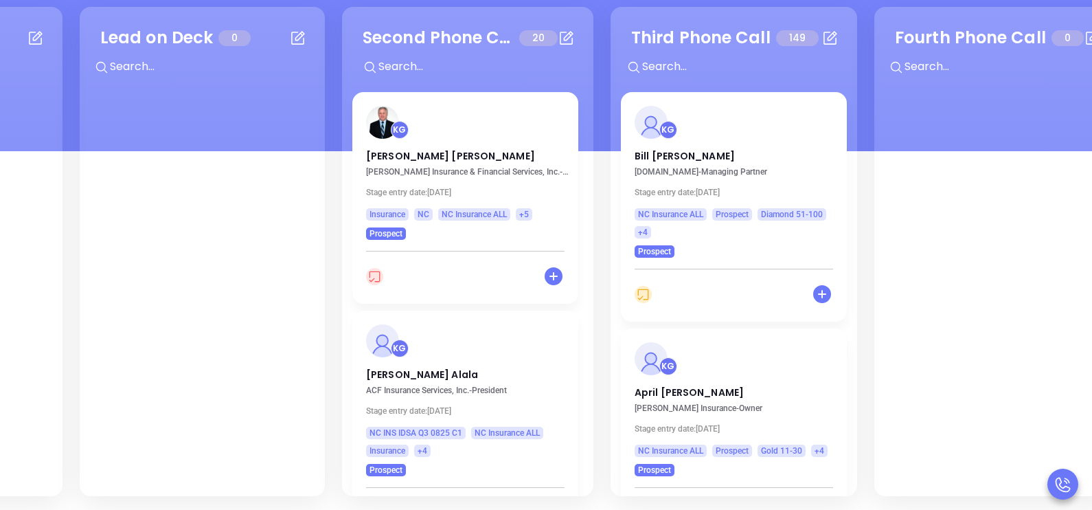
scroll to position [0, 240]
